Goal: Check status: Check status

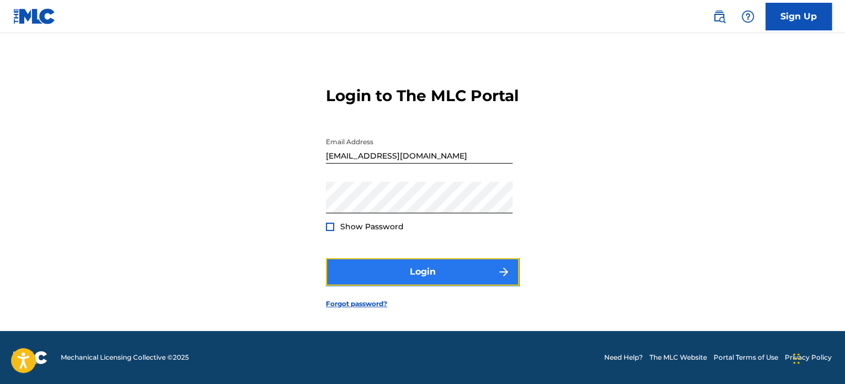
click at [395, 278] on button "Login" at bounding box center [422, 272] width 193 height 28
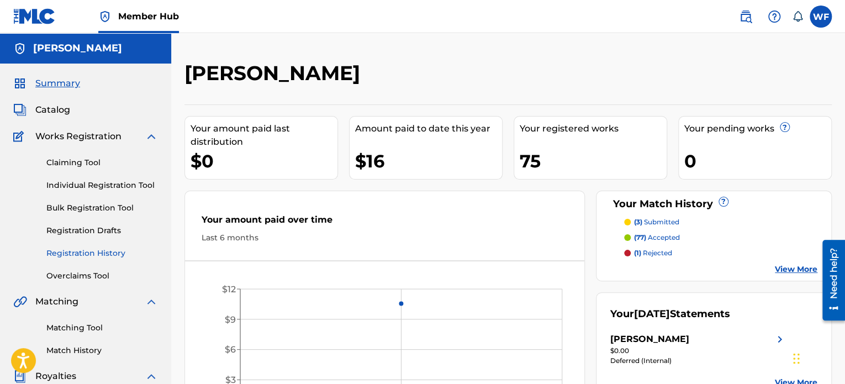
click at [59, 251] on link "Registration History" at bounding box center [102, 253] width 112 height 12
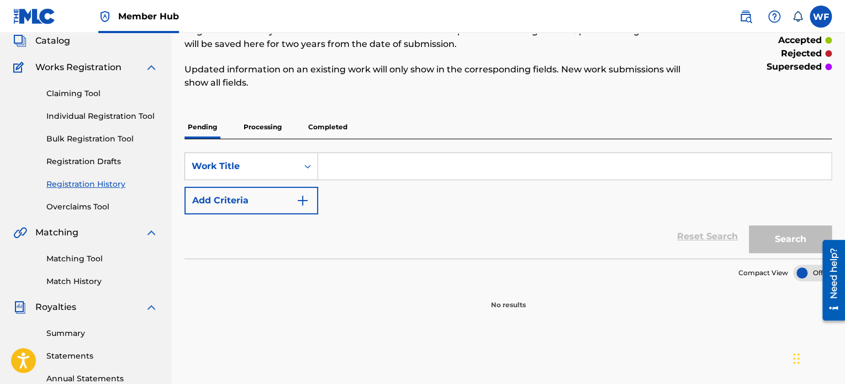
scroll to position [110, 0]
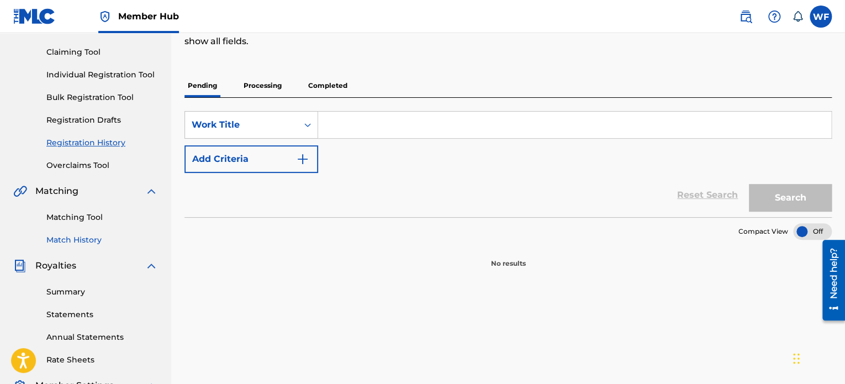
click at [64, 241] on link "Match History" at bounding box center [102, 240] width 112 height 12
